Goal: Task Accomplishment & Management: Manage account settings

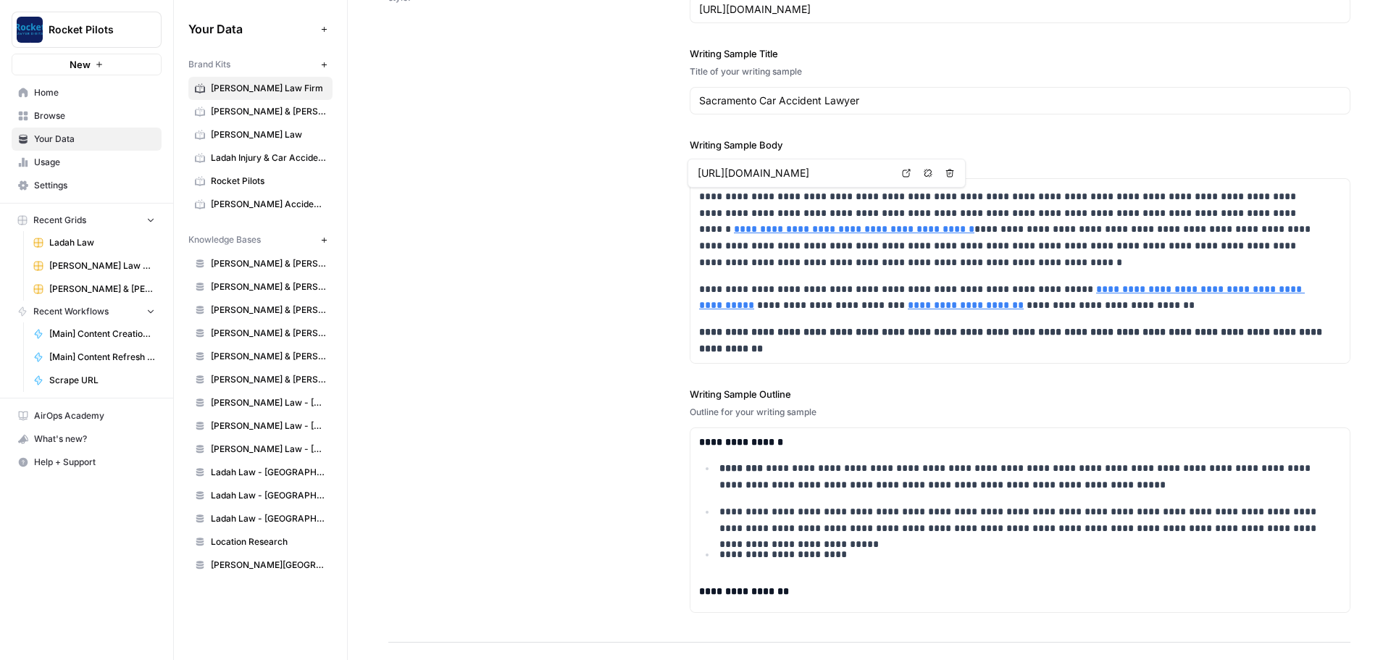
scroll to position [2226, 0]
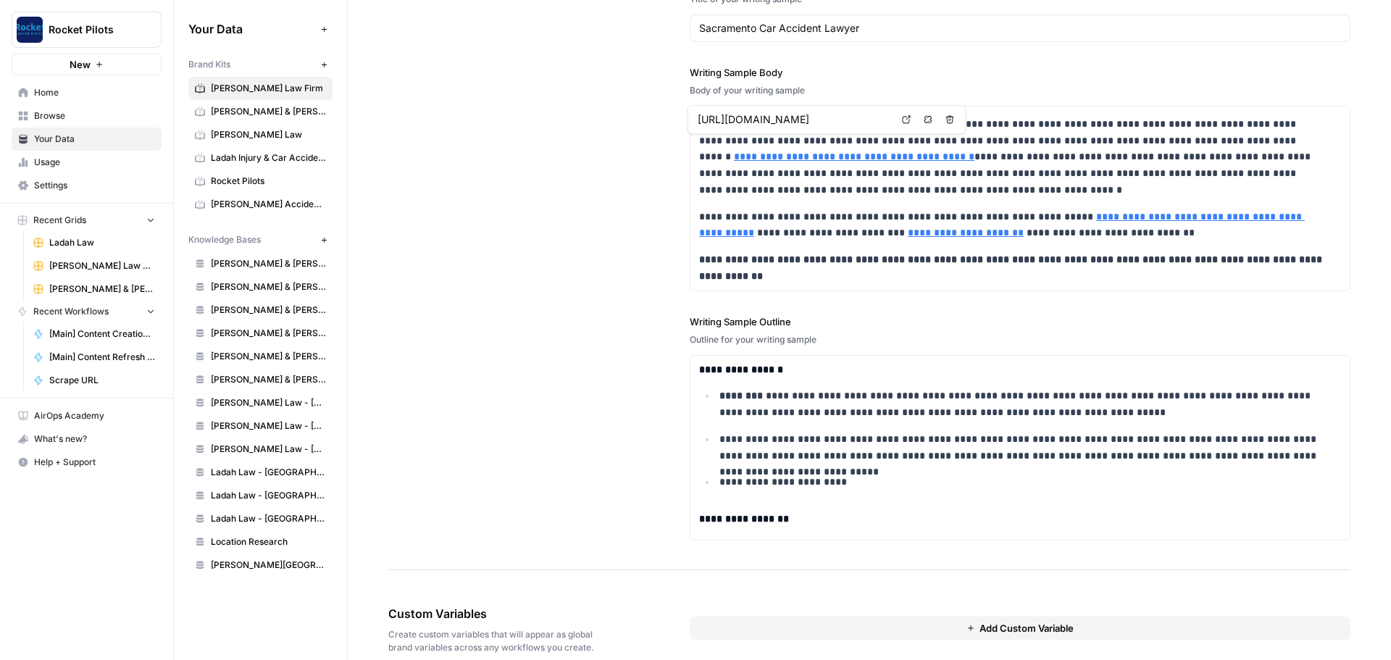
click at [493, 288] on div "**********" at bounding box center [869, 212] width 962 height 717
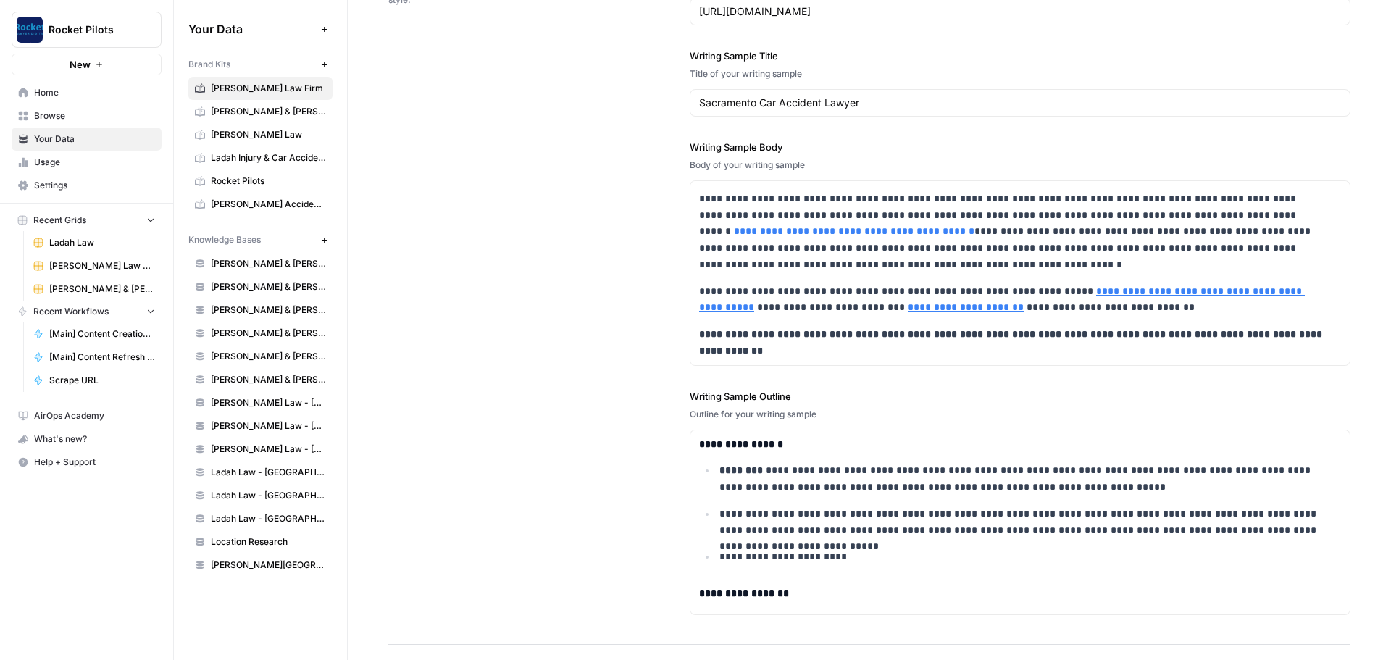
scroll to position [2249, 0]
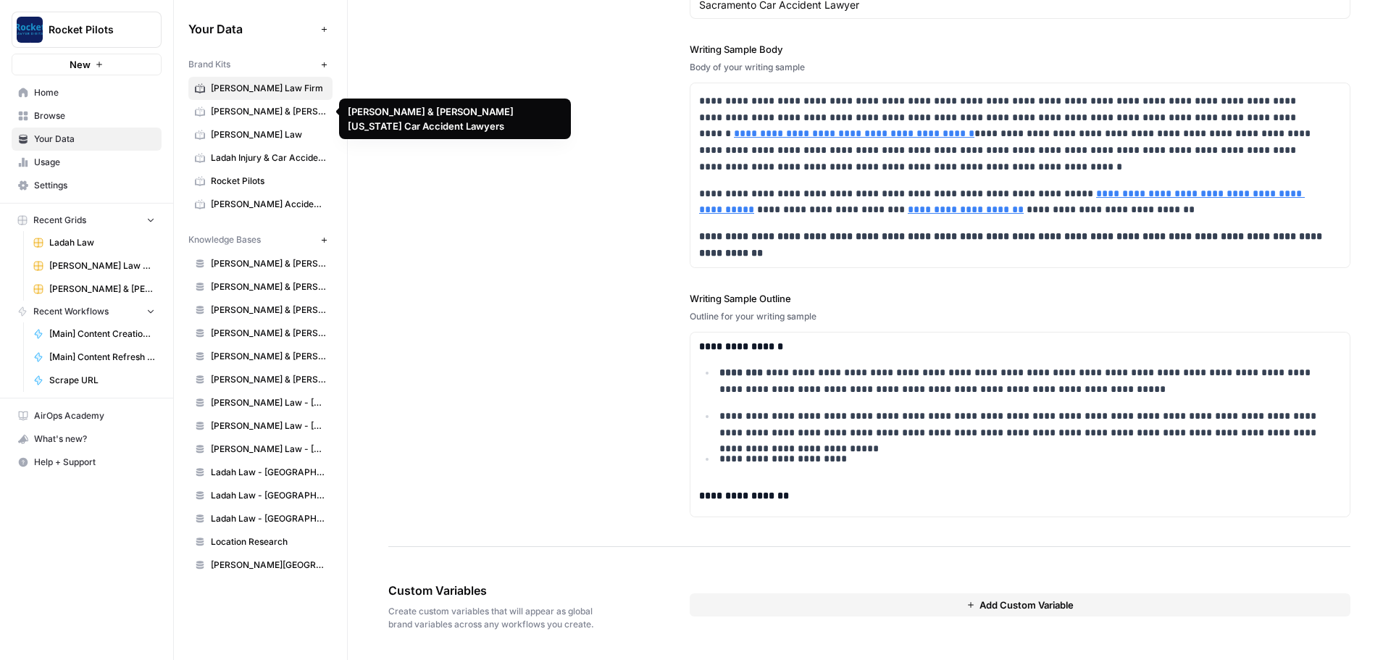
click at [281, 106] on span "[PERSON_NAME] & [PERSON_NAME] [US_STATE] Car Accident Lawyers" at bounding box center [268, 111] width 115 height 13
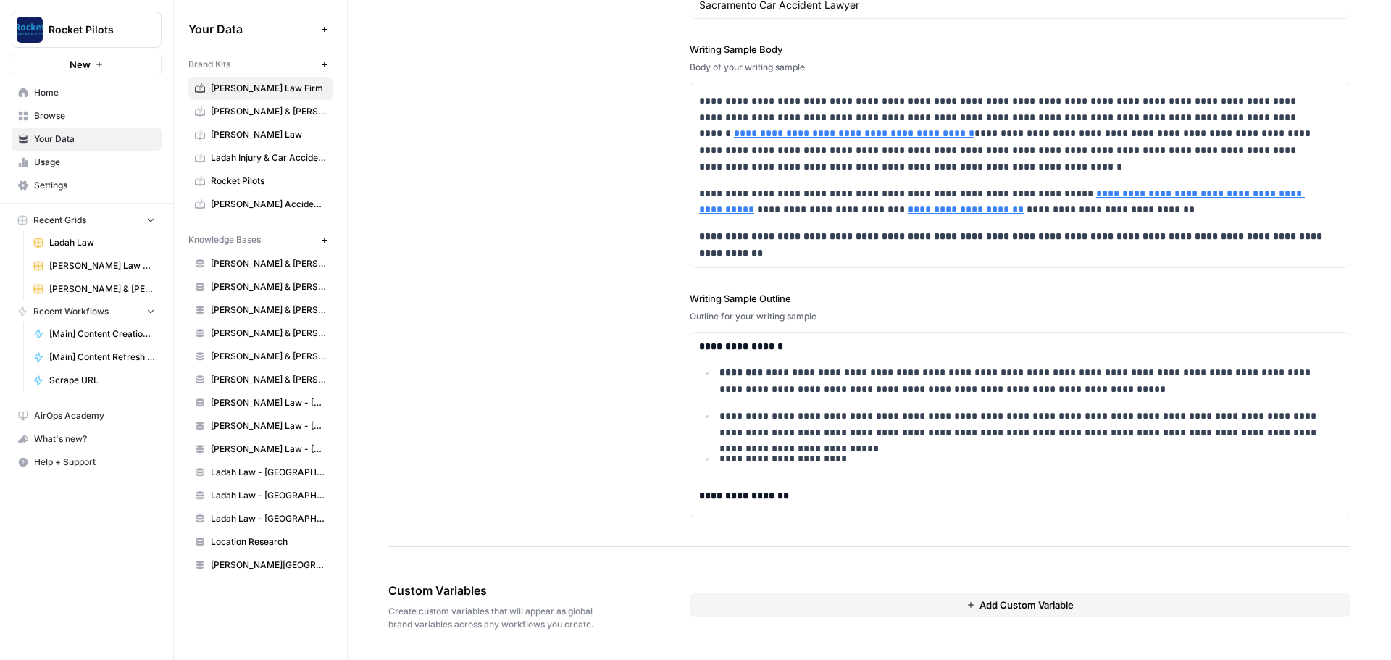
click at [979, 611] on span "Add Custom Variable" at bounding box center [1026, 605] width 94 height 14
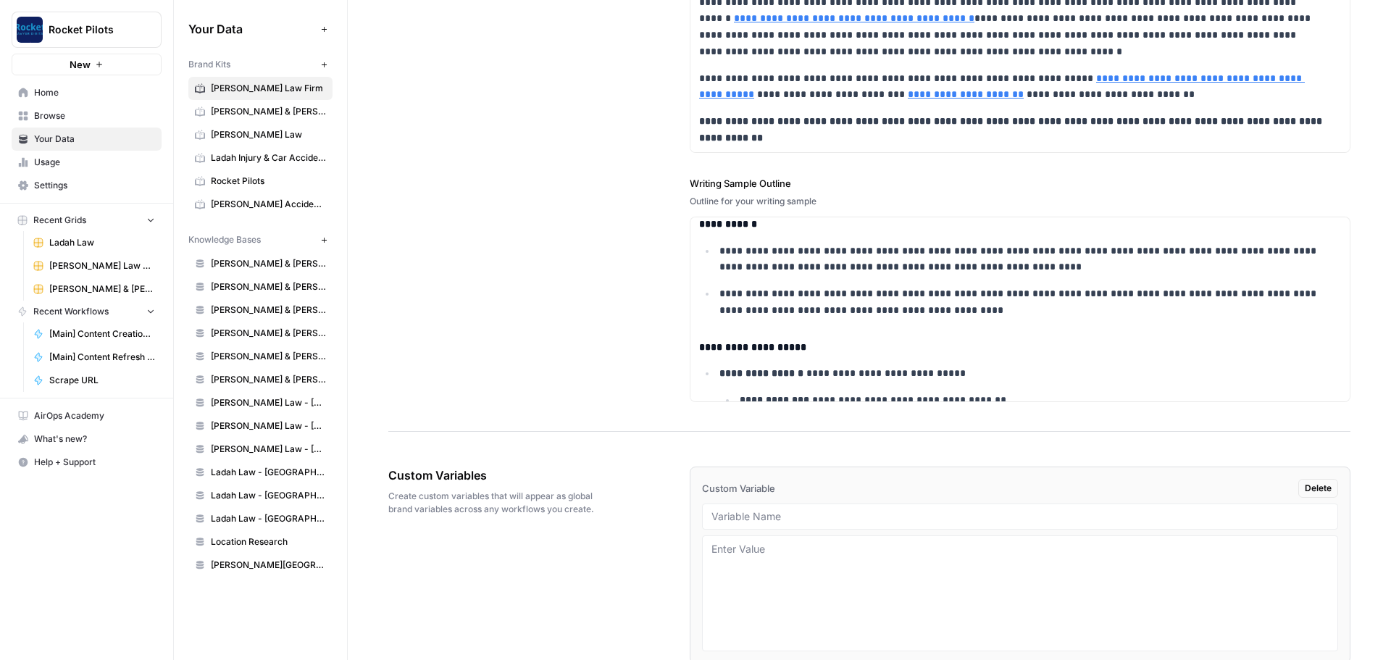
scroll to position [2431, 0]
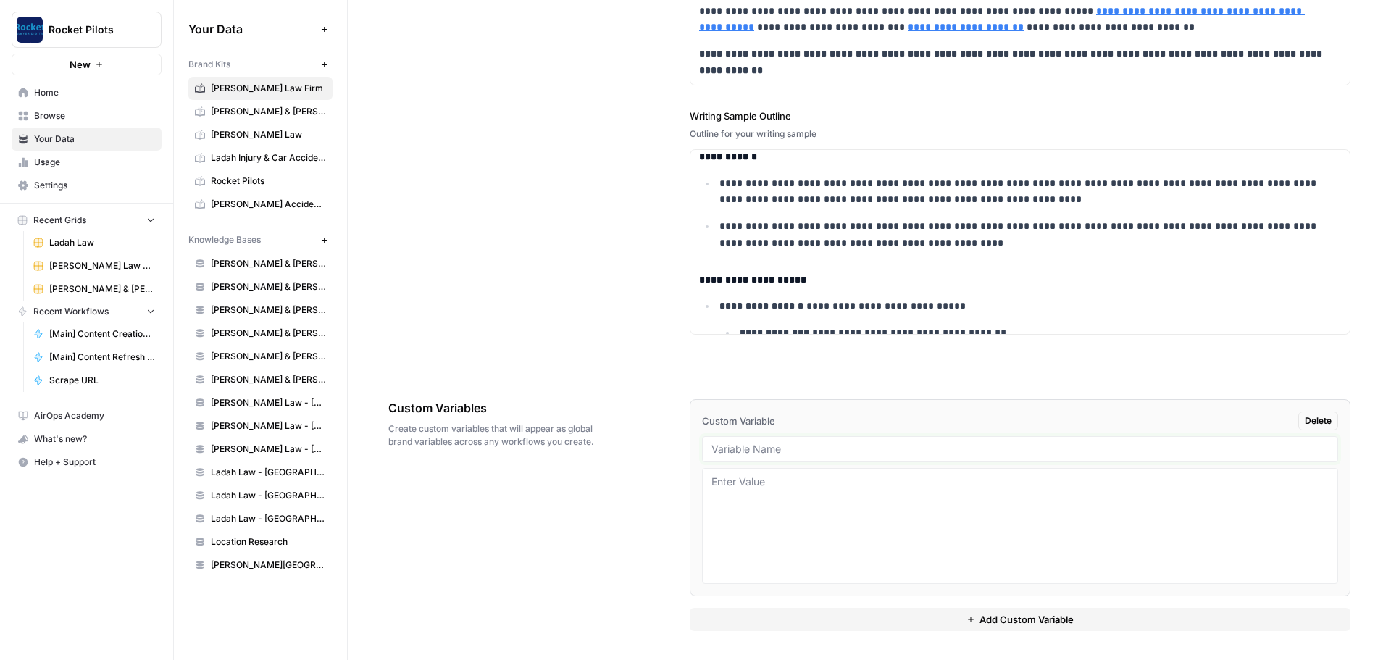
click at [739, 448] on input "text" at bounding box center [1019, 449] width 617 height 13
paste input "{{ brand_kit.state }}"
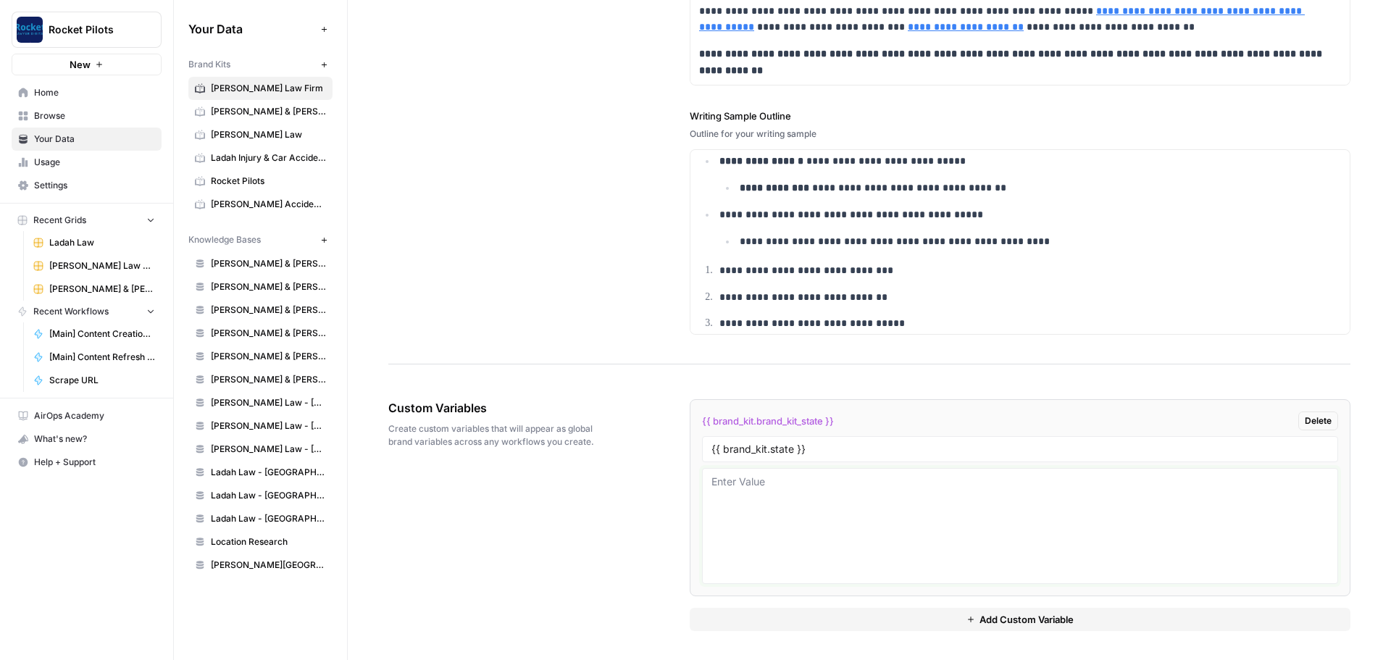
click at [772, 497] on textarea at bounding box center [1019, 526] width 617 height 103
click at [940, 446] on input "{{ brand_kit.state }}" at bounding box center [1019, 449] width 617 height 13
drag, startPoint x: 785, startPoint y: 454, endPoint x: 662, endPoint y: 454, distance: 123.2
click at [662, 454] on div "Custom Variables Create custom variables that will appear as global brand varia…" at bounding box center [869, 515] width 962 height 290
type input "State"
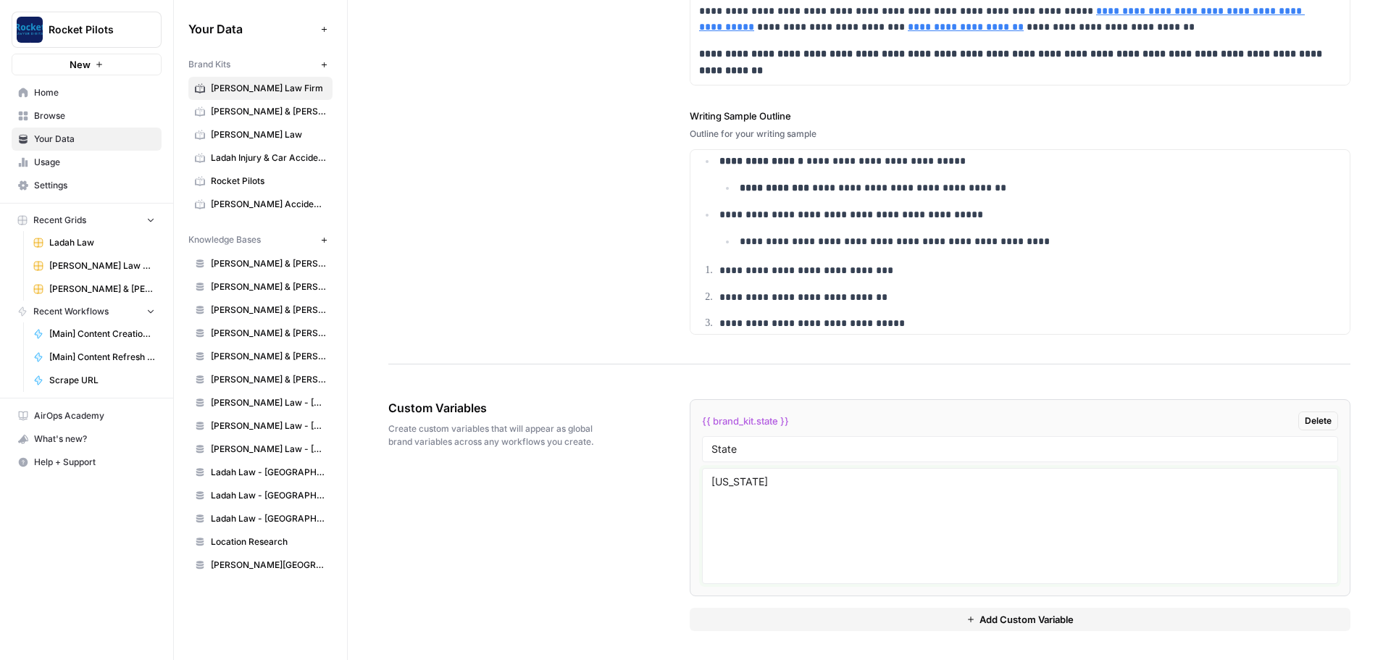
type textarea "California"
click at [972, 629] on button "Add Custom Variable" at bounding box center [1020, 619] width 661 height 23
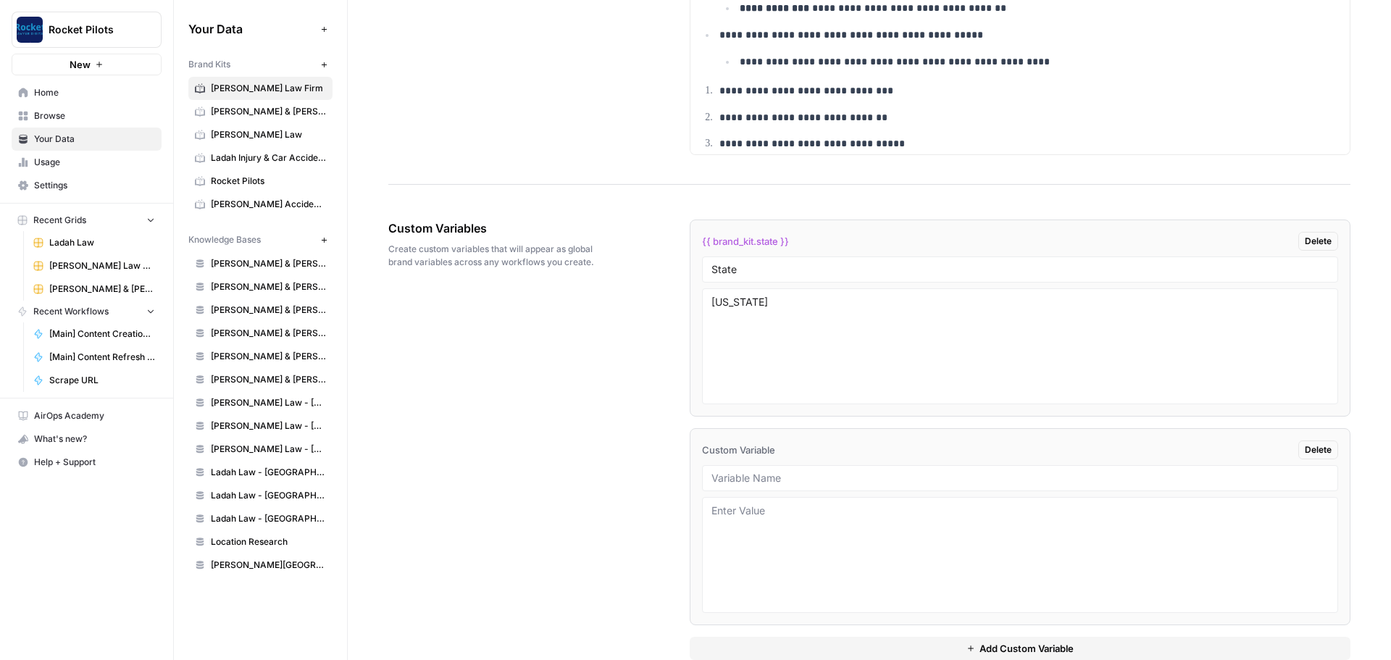
scroll to position [2640, 0]
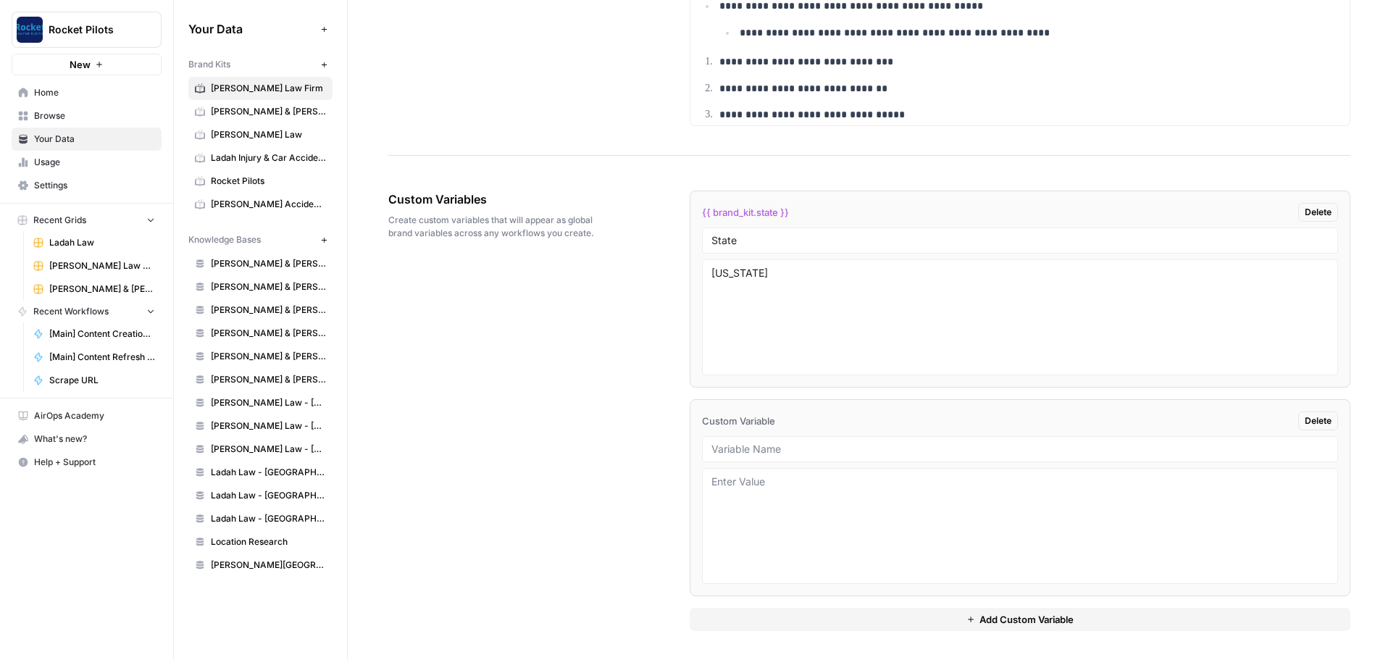
click at [791, 443] on div at bounding box center [1020, 449] width 636 height 26
click at [795, 449] on input "text" at bounding box center [1019, 449] width 617 height 13
type input "Sites for Linking"
paste textarea "[URL][DOMAIN_NAME] [URL][DOMAIN_NAME] [URL][DOMAIN_NAME] [URL][DOMAIN_NAME] [UR…"
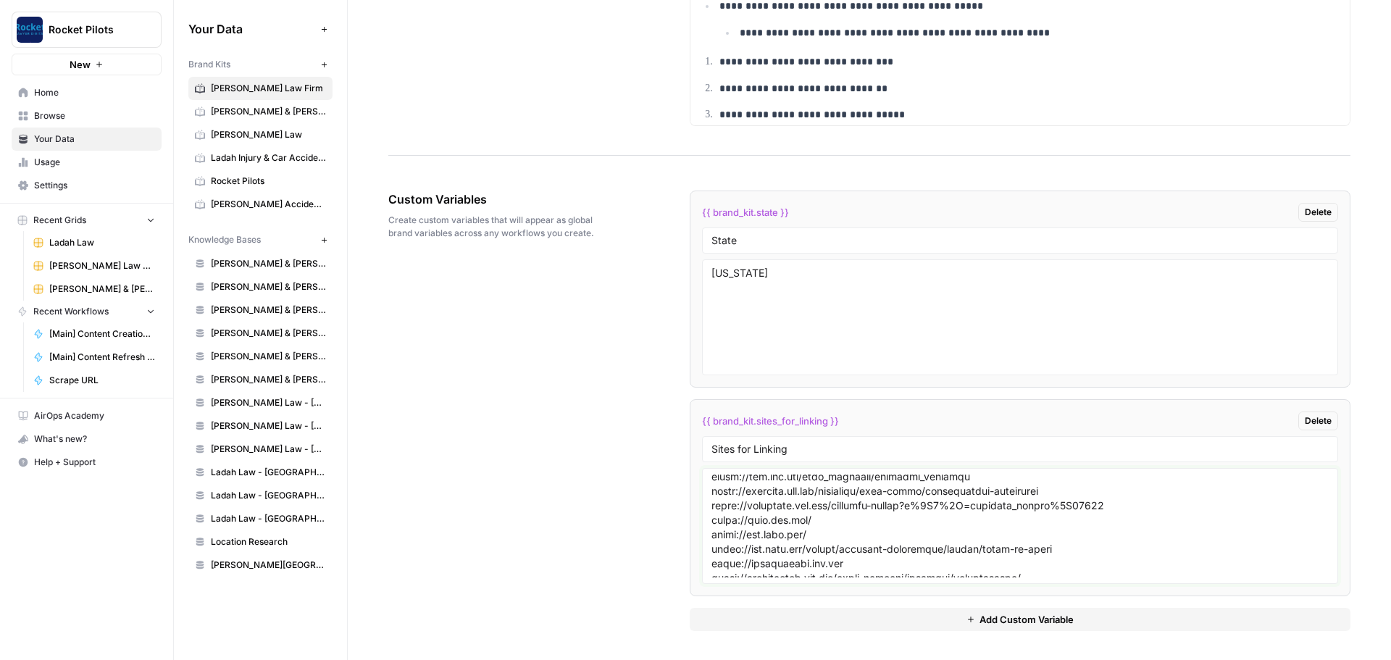
scroll to position [346, 0]
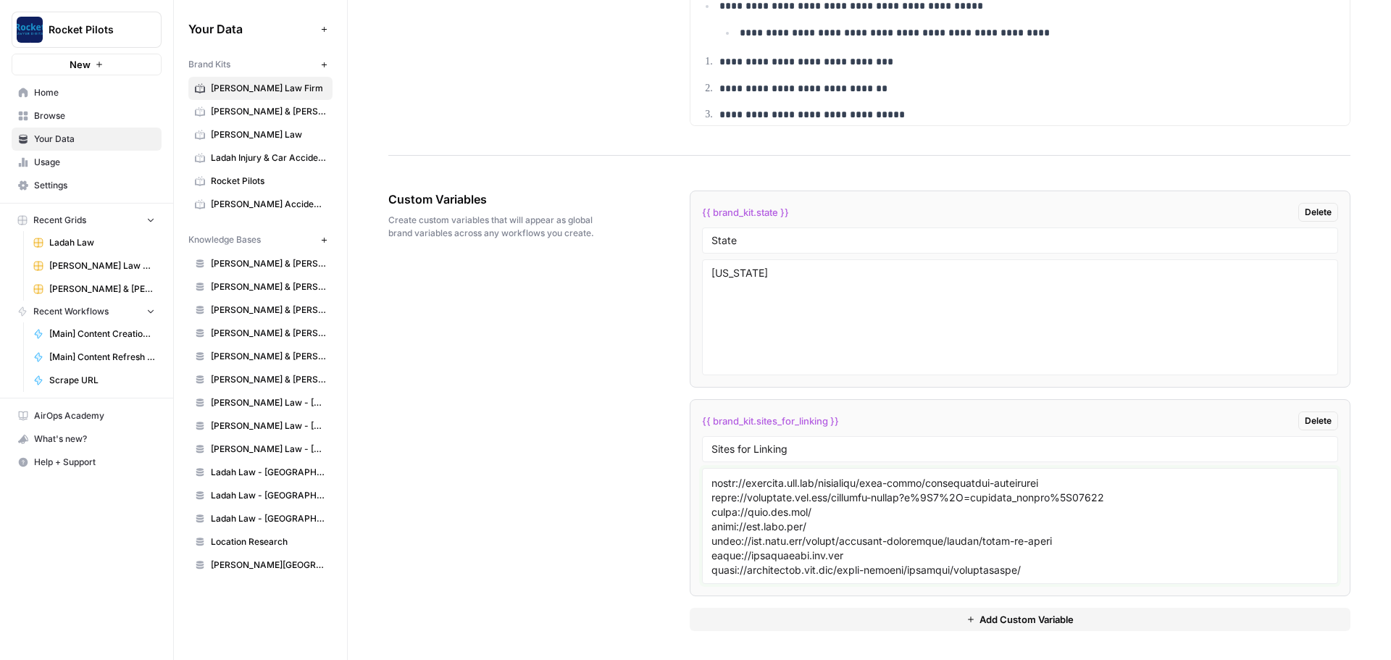
type textarea "[URL][DOMAIN_NAME] [URL][DOMAIN_NAME] [URL][DOMAIN_NAME] [URL][DOMAIN_NAME] [UR…"
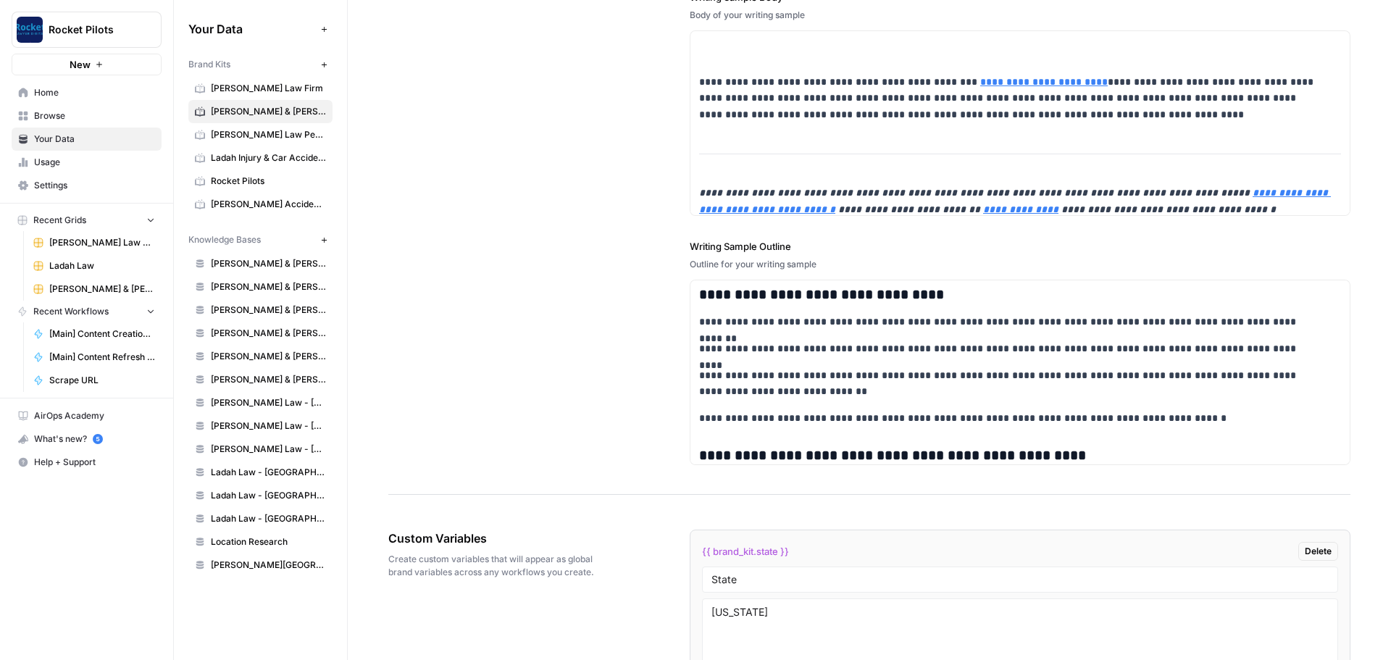
scroll to position [2246, 0]
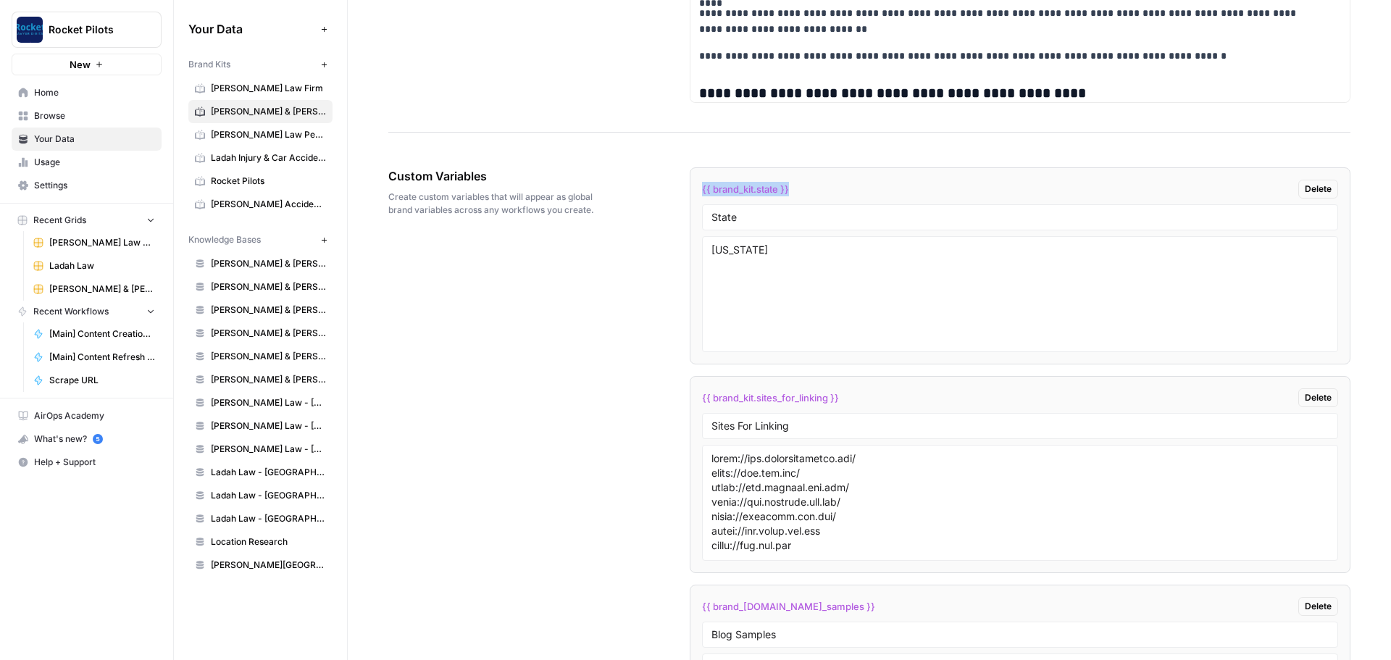
drag, startPoint x: 805, startPoint y: 187, endPoint x: 681, endPoint y: 191, distance: 123.9
copy span "{{ brand_kit.state }}"
click at [769, 215] on input "State" at bounding box center [1019, 217] width 617 height 13
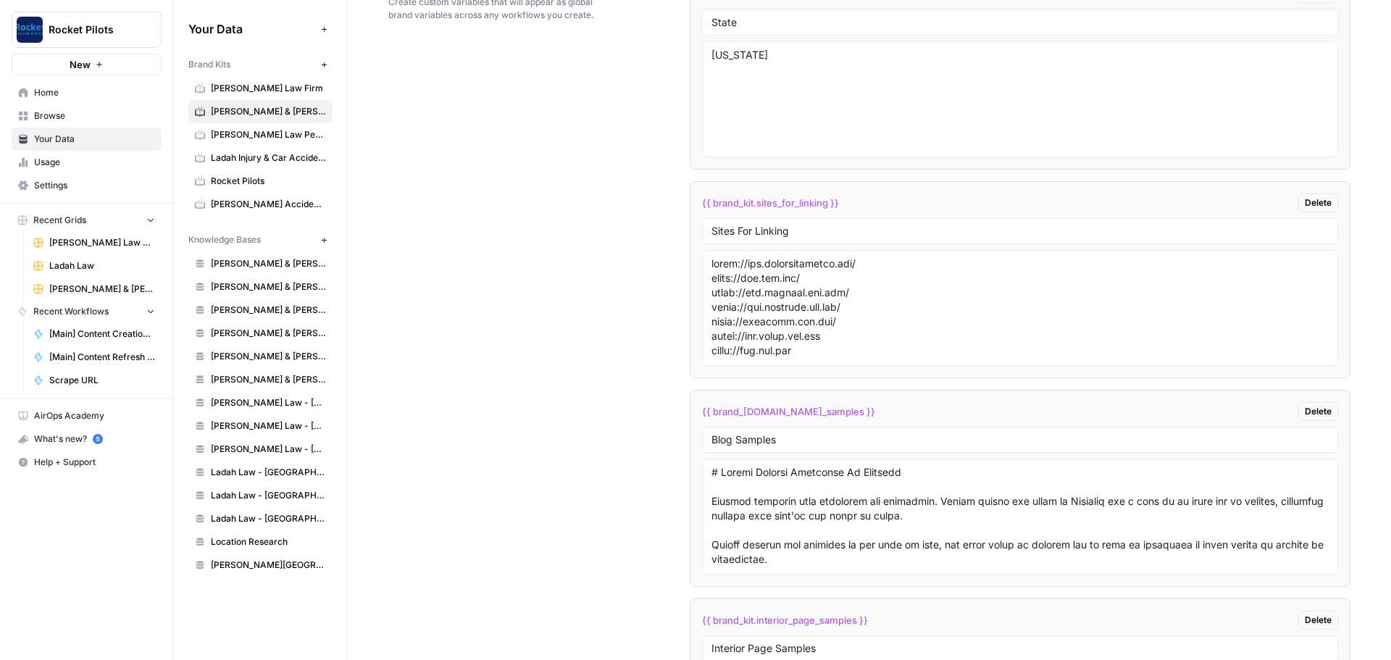
scroll to position [2463, 0]
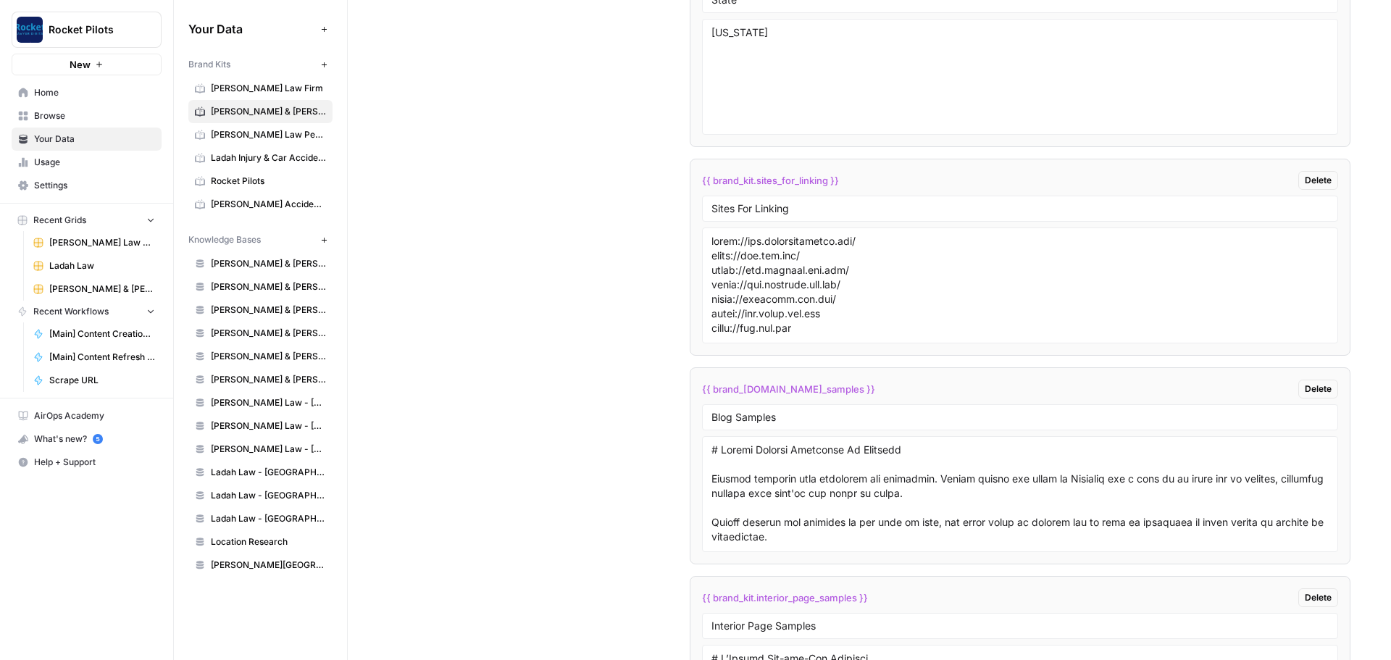
drag, startPoint x: 703, startPoint y: 247, endPoint x: 853, endPoint y: 323, distance: 168.2
click at [853, 323] on div at bounding box center [1020, 285] width 636 height 116
drag, startPoint x: 706, startPoint y: 243, endPoint x: 832, endPoint y: 319, distance: 146.6
click at [832, 319] on div at bounding box center [1020, 285] width 636 height 116
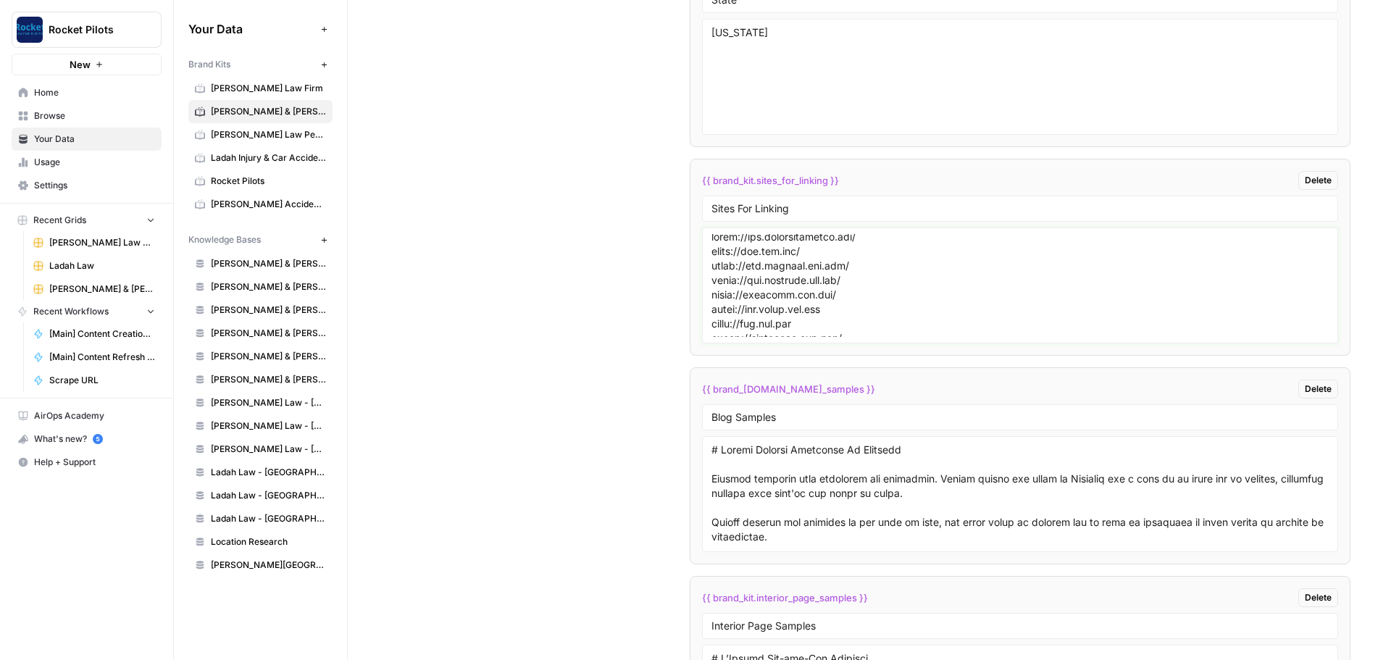
drag, startPoint x: 806, startPoint y: 325, endPoint x: 686, endPoint y: 243, distance: 145.5
click at [686, 243] on div "Custom Variables Create custom variables that will appear as global brand varia…" at bounding box center [869, 483] width 962 height 1124
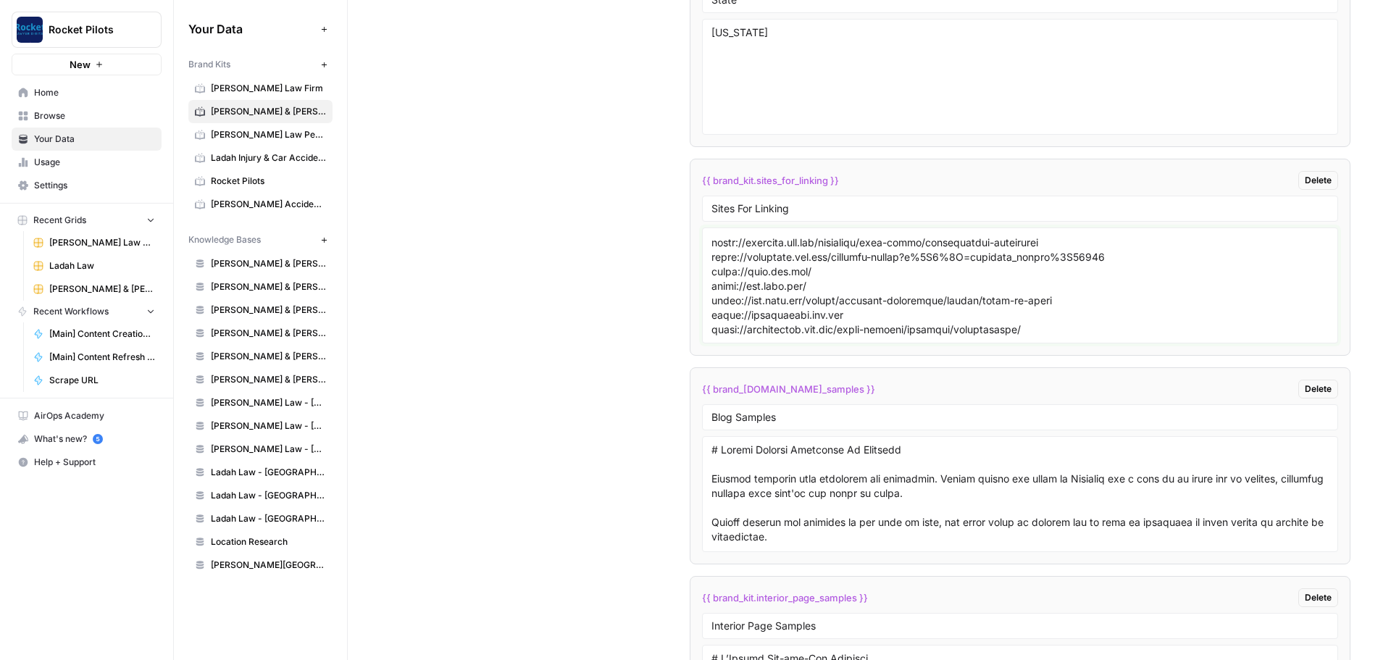
scroll to position [0, 0]
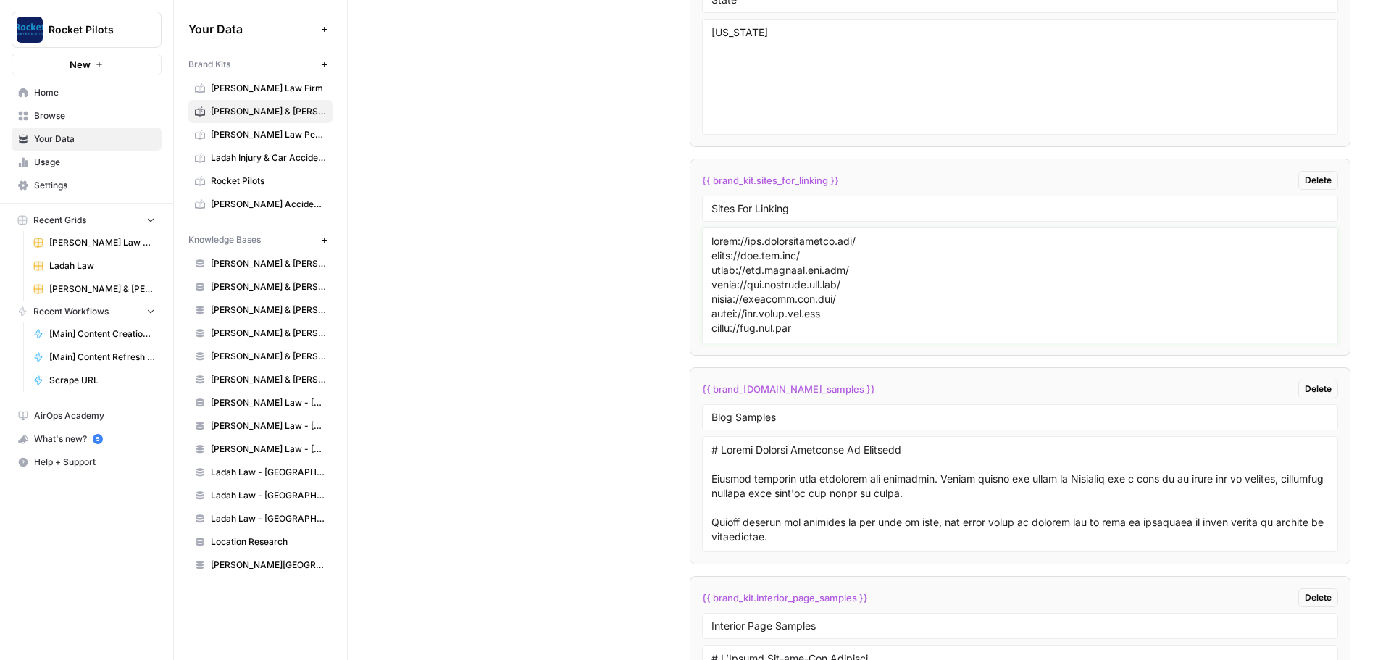
drag, startPoint x: 1043, startPoint y: 335, endPoint x: 661, endPoint y: 185, distance: 410.2
click at [661, 185] on div "Custom Variables Create custom variables that will appear as global brand varia…" at bounding box center [869, 483] width 962 height 1124
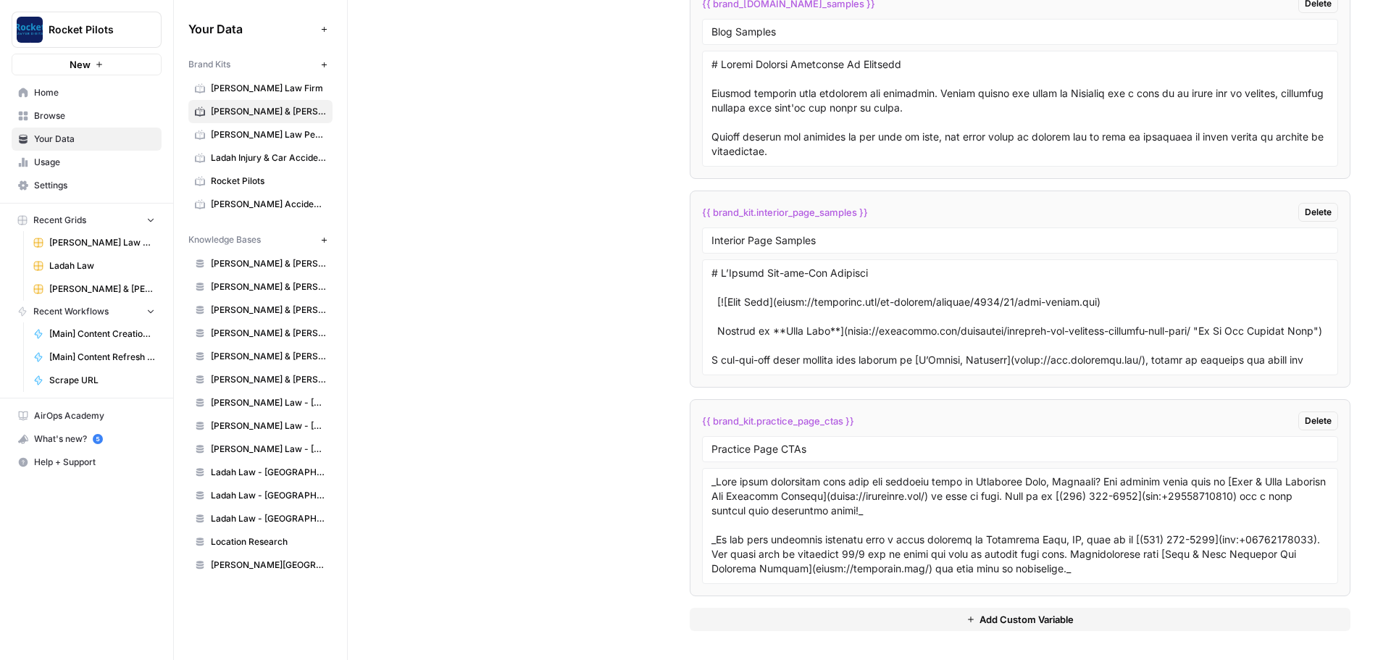
click at [638, 305] on div "Custom Variables Create custom variables that will appear as global brand varia…" at bounding box center [869, 98] width 962 height 1124
